Goal: Book appointment/travel/reservation

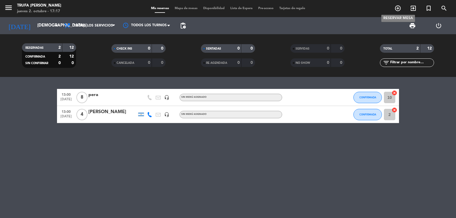
click at [398, 9] on icon "add_circle_outline" at bounding box center [397, 8] width 7 height 7
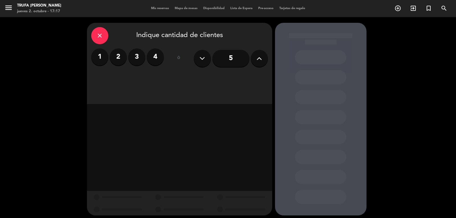
click at [117, 56] on label "2" at bounding box center [118, 56] width 17 height 17
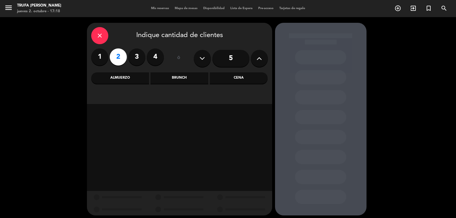
click at [242, 78] on div "Cena" at bounding box center [239, 77] width 58 height 11
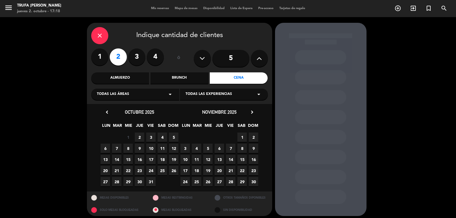
click at [151, 169] on span "24" at bounding box center [150, 170] width 9 height 9
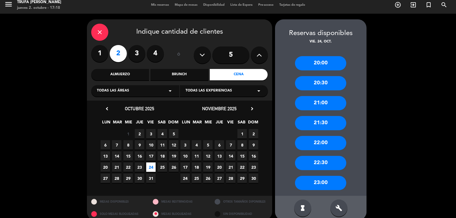
click at [322, 82] on div "20:30" at bounding box center [320, 83] width 51 height 14
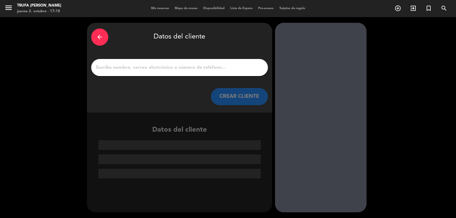
click at [217, 66] on input "1" at bounding box center [179, 68] width 168 height 8
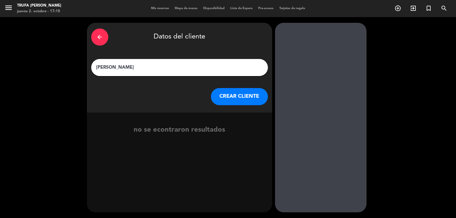
type input "[PERSON_NAME]"
click at [232, 96] on button "CREAR CLIENTE" at bounding box center [239, 96] width 57 height 17
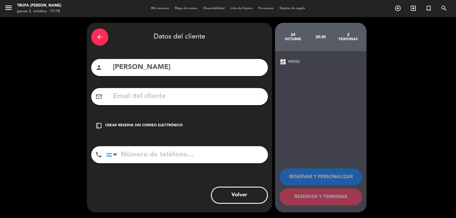
click at [98, 123] on icon "check_box_outline_blank" at bounding box center [98, 125] width 7 height 7
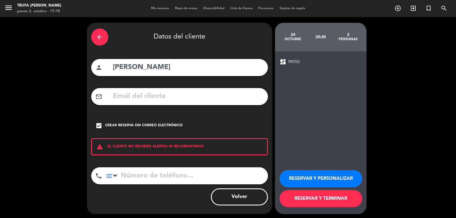
click at [309, 176] on button "RESERVAR Y PERSONALIZAR" at bounding box center [321, 178] width 83 height 17
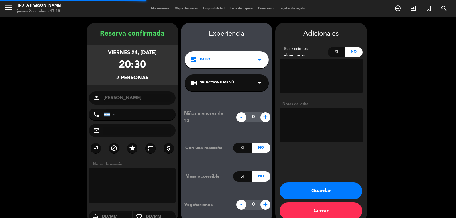
scroll to position [10, 0]
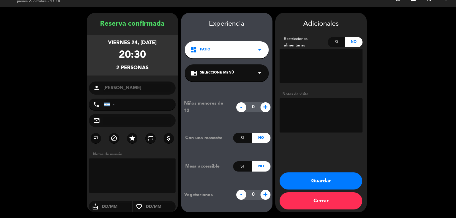
click at [221, 49] on div "dashboard PATIO arrow_drop_down" at bounding box center [227, 49] width 84 height 17
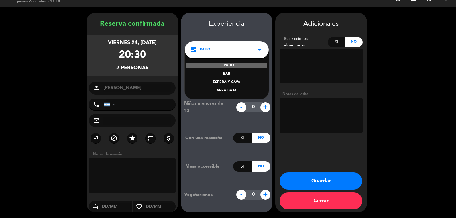
click at [224, 89] on div "AREA BAJA" at bounding box center [226, 91] width 73 height 6
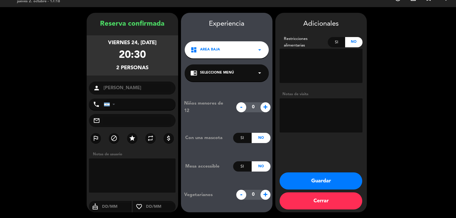
click at [311, 180] on button "Guardar" at bounding box center [321, 180] width 83 height 17
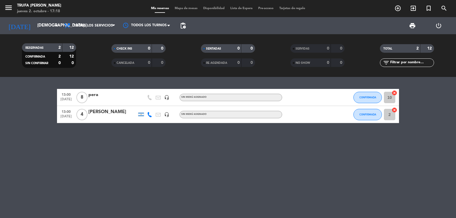
click at [237, 8] on span "Lista de Espera" at bounding box center [241, 8] width 28 height 3
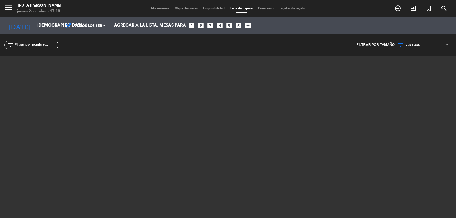
click at [158, 8] on span "Mis reservas" at bounding box center [160, 8] width 24 height 3
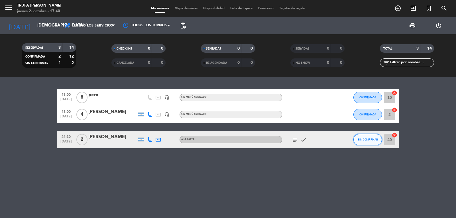
click at [380, 140] on button "SIN CONFIRMAR" at bounding box center [367, 139] width 29 height 11
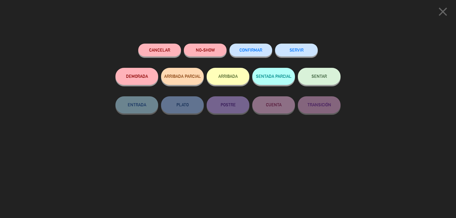
click at [263, 48] on button "CONFIRMAR" at bounding box center [250, 50] width 43 height 13
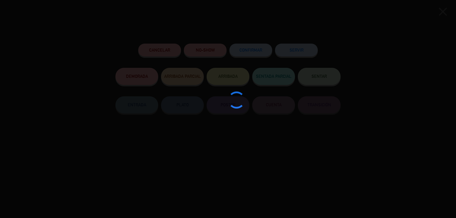
type input "5"
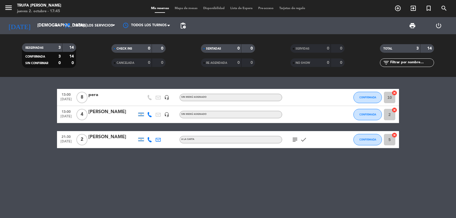
click at [438, 25] on icon "power_settings_new" at bounding box center [438, 25] width 7 height 7
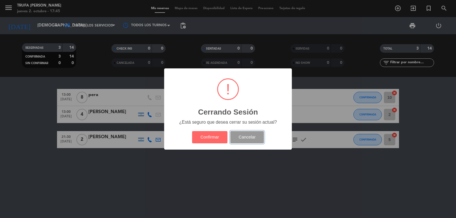
click at [254, 139] on button "Cancelar" at bounding box center [247, 137] width 34 height 12
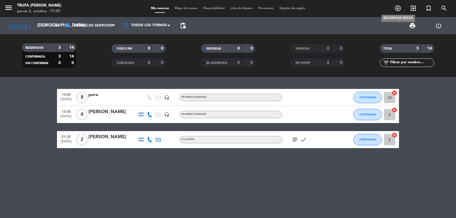
click at [399, 12] on icon "add_circle_outline" at bounding box center [397, 8] width 7 height 7
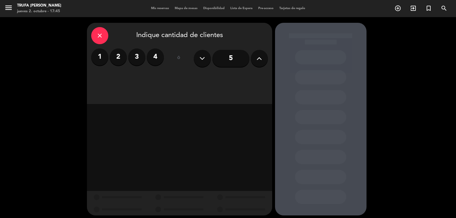
click at [120, 56] on label "2" at bounding box center [118, 56] width 17 height 17
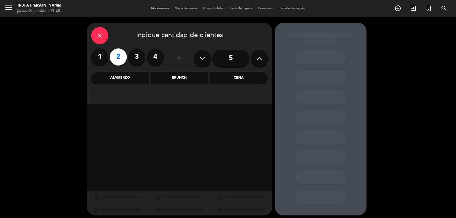
click at [234, 76] on div "Cena" at bounding box center [239, 77] width 58 height 11
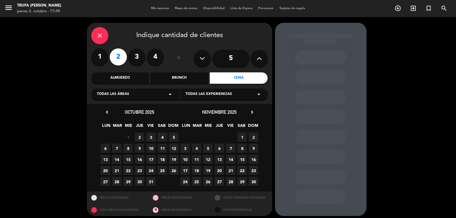
drag, startPoint x: 140, startPoint y: 136, endPoint x: 147, endPoint y: 136, distance: 6.3
click at [141, 135] on span "2" at bounding box center [139, 137] width 9 height 9
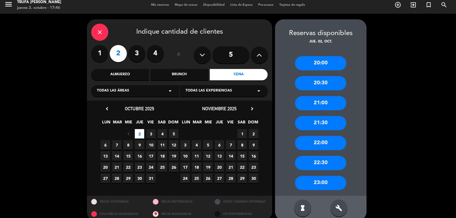
click at [314, 100] on div "21:00" at bounding box center [320, 103] width 51 height 14
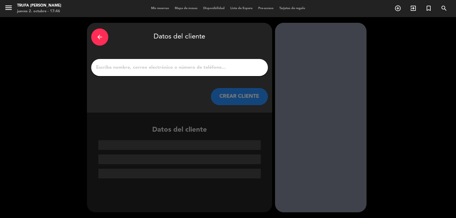
click at [164, 70] on input "1" at bounding box center [179, 68] width 168 height 8
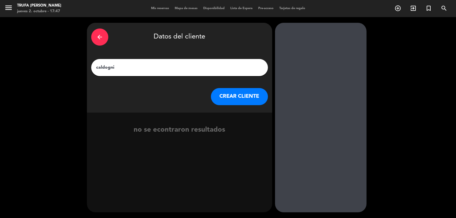
type input "caldogni"
click at [225, 93] on button "CREAR CLIENTE" at bounding box center [239, 96] width 57 height 17
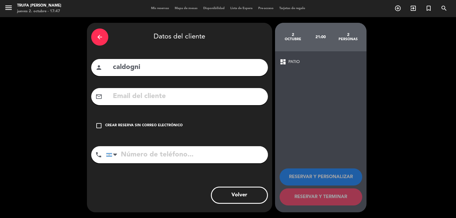
click at [169, 153] on input "tel" at bounding box center [187, 154] width 162 height 17
type input "1141425889"
click at [98, 125] on icon "check_box_outline_blank" at bounding box center [98, 125] width 7 height 7
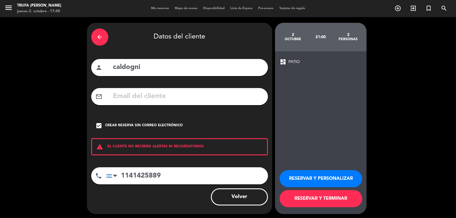
click at [312, 185] on button "RESERVAR Y PERSONALIZAR" at bounding box center [321, 178] width 83 height 17
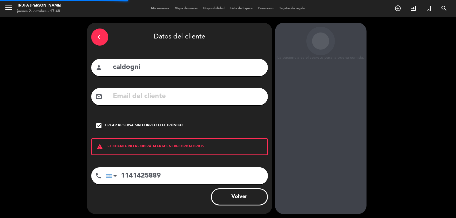
scroll to position [10, 0]
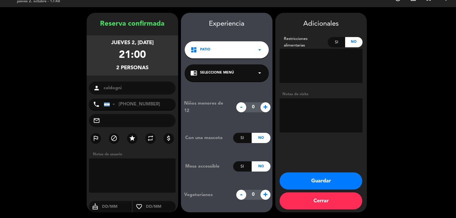
click at [206, 48] on span "PATIO" at bounding box center [205, 50] width 10 height 6
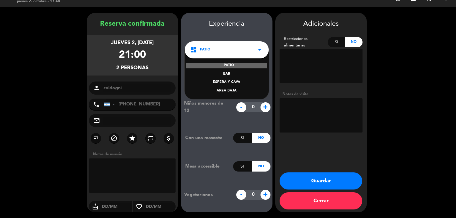
click at [221, 91] on div "AREA BAJA" at bounding box center [226, 91] width 73 height 6
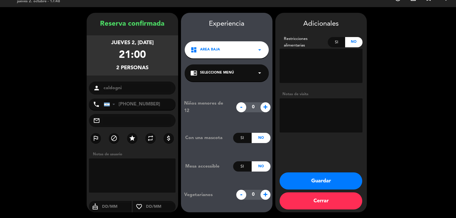
click at [305, 181] on button "Guardar" at bounding box center [321, 180] width 83 height 17
